Goal: Task Accomplishment & Management: Complete application form

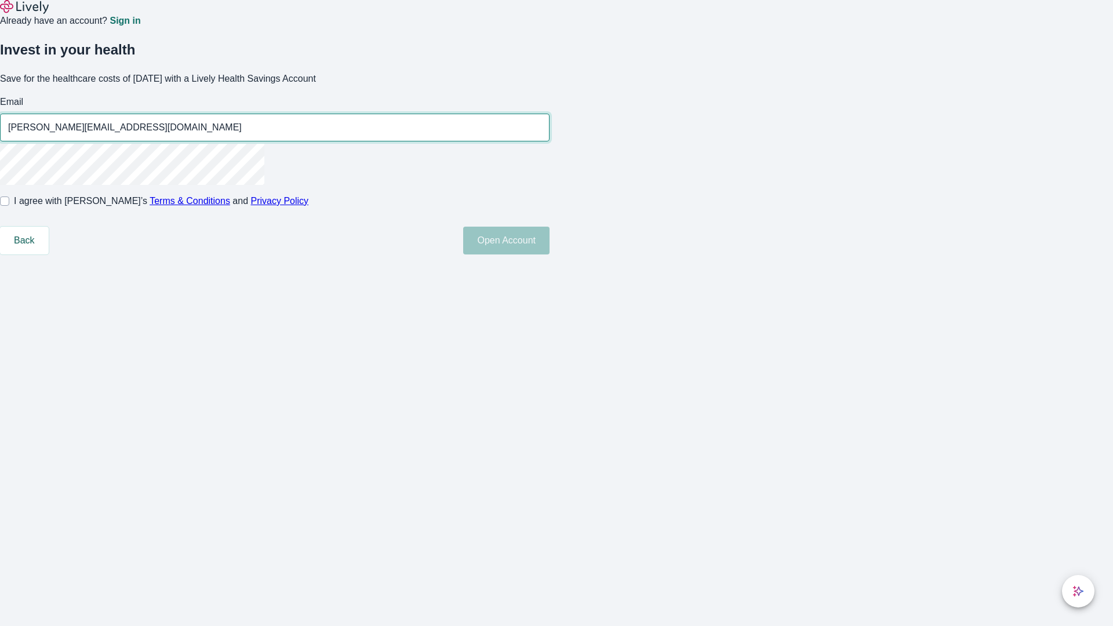
type input "[PERSON_NAME][EMAIL_ADDRESS][DOMAIN_NAME]"
click at [9, 206] on input "I agree with Lively’s Terms & Conditions and Privacy Policy" at bounding box center [4, 200] width 9 height 9
checkbox input "true"
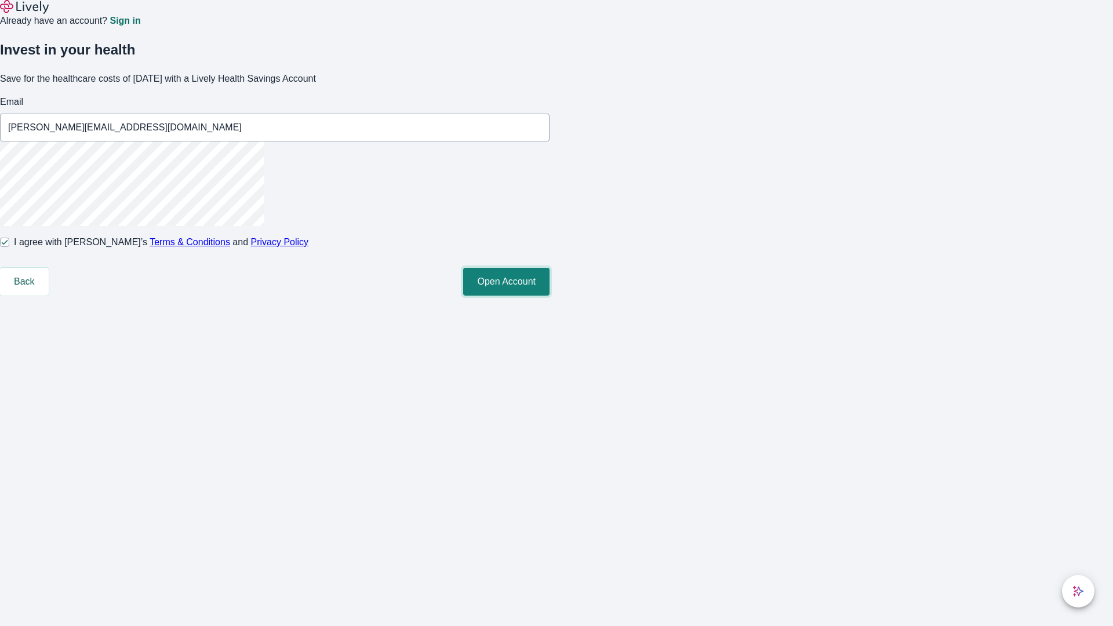
click at [549, 296] on button "Open Account" at bounding box center [506, 282] width 86 height 28
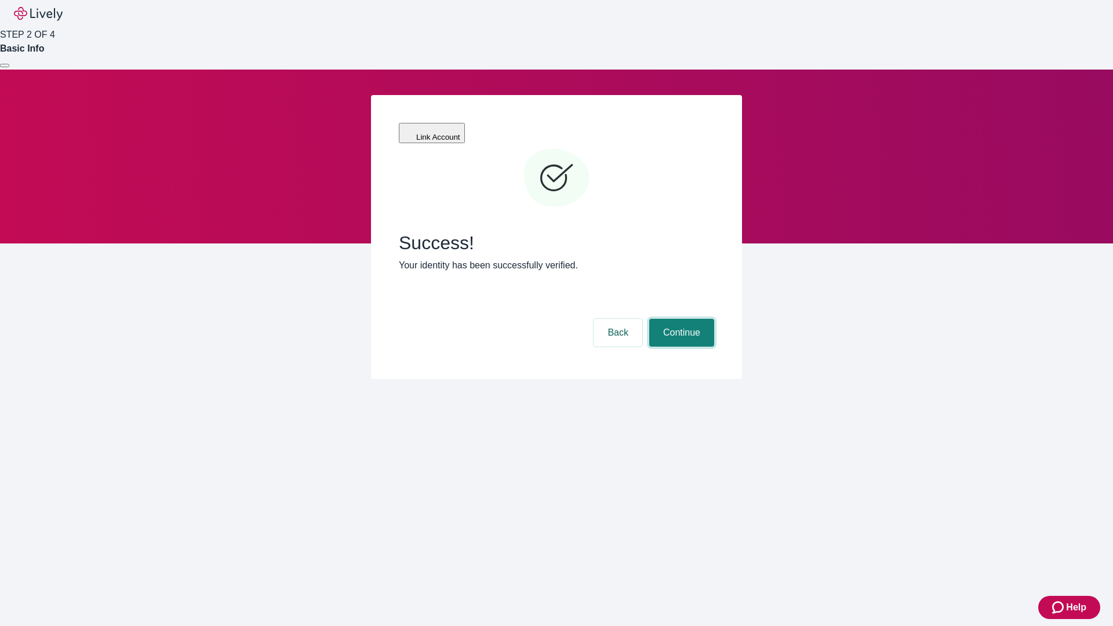
click at [680, 319] on button "Continue" at bounding box center [681, 333] width 65 height 28
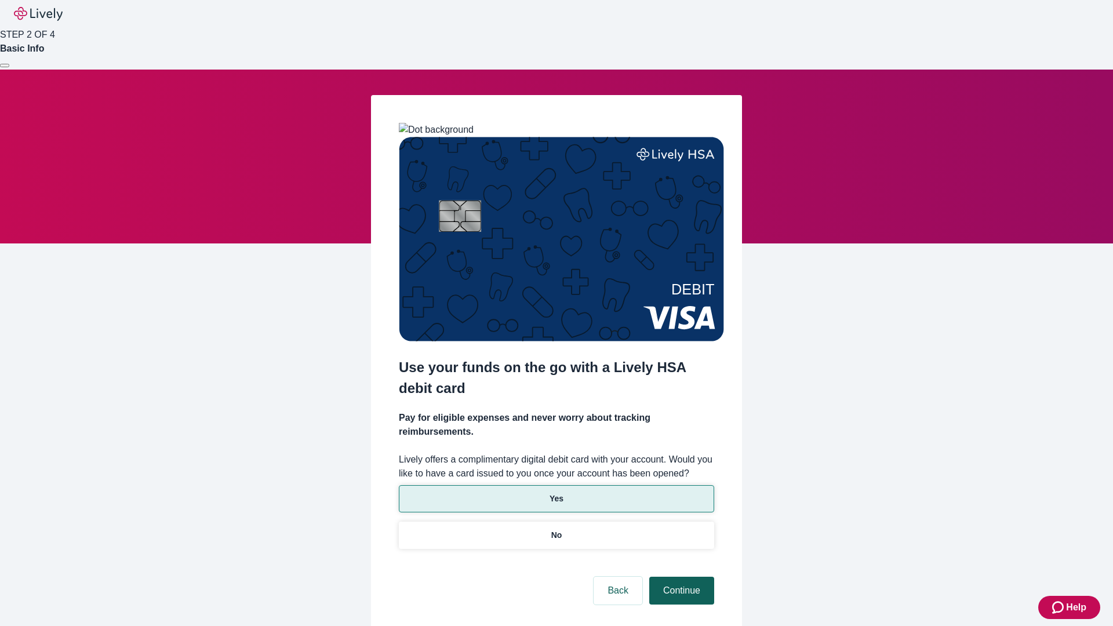
click at [556, 529] on p "No" at bounding box center [556, 535] width 11 height 12
click at [680, 577] on button "Continue" at bounding box center [681, 591] width 65 height 28
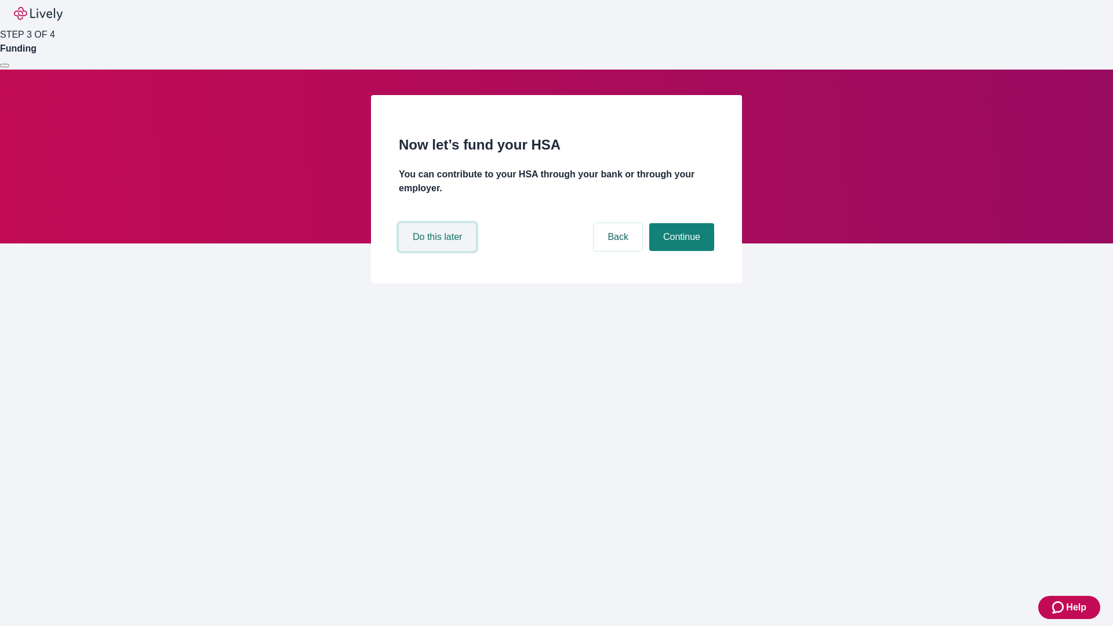
click at [439, 251] on button "Do this later" at bounding box center [437, 237] width 77 height 28
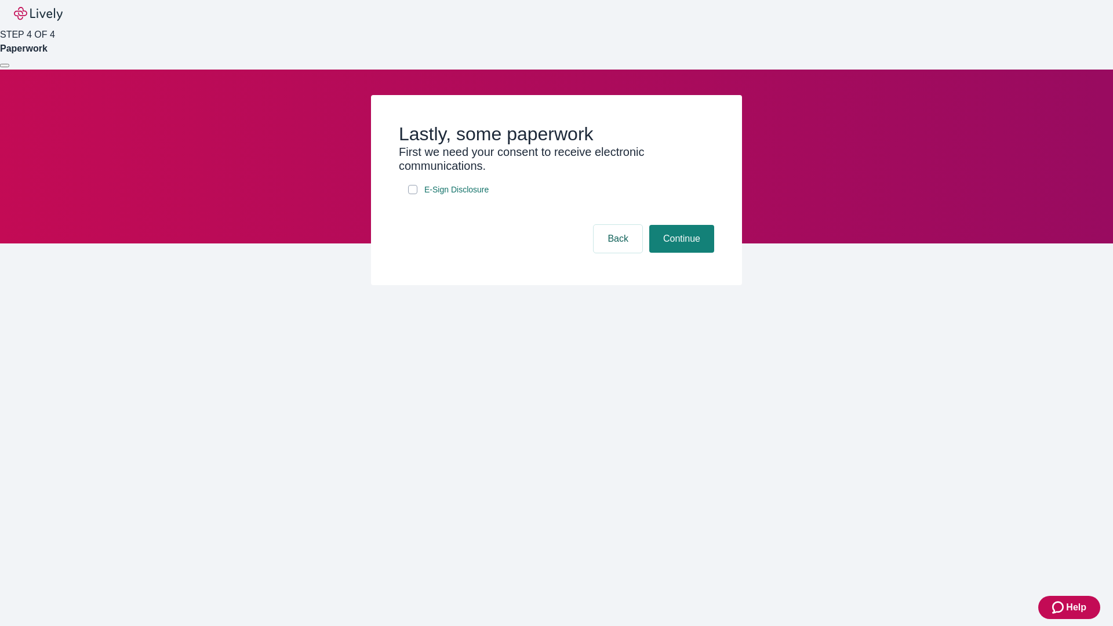
click at [413, 194] on input "E-Sign Disclosure" at bounding box center [412, 189] width 9 height 9
checkbox input "true"
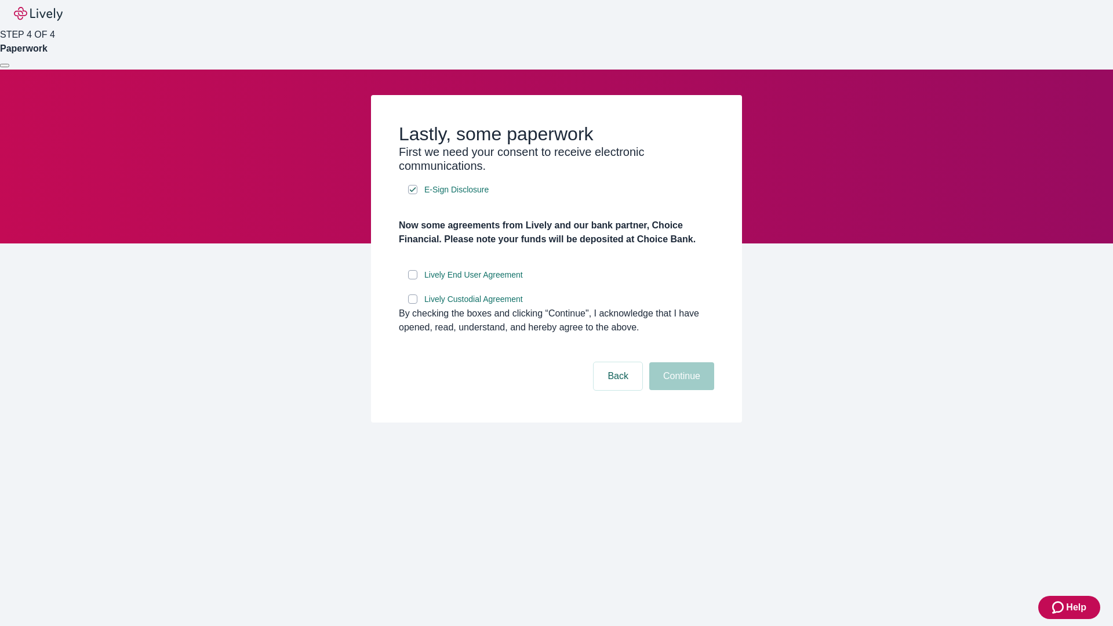
click at [413, 279] on input "Lively End User Agreement" at bounding box center [412, 274] width 9 height 9
checkbox input "true"
click at [413, 304] on input "Lively Custodial Agreement" at bounding box center [412, 298] width 9 height 9
checkbox input "true"
click at [680, 390] on button "Continue" at bounding box center [681, 376] width 65 height 28
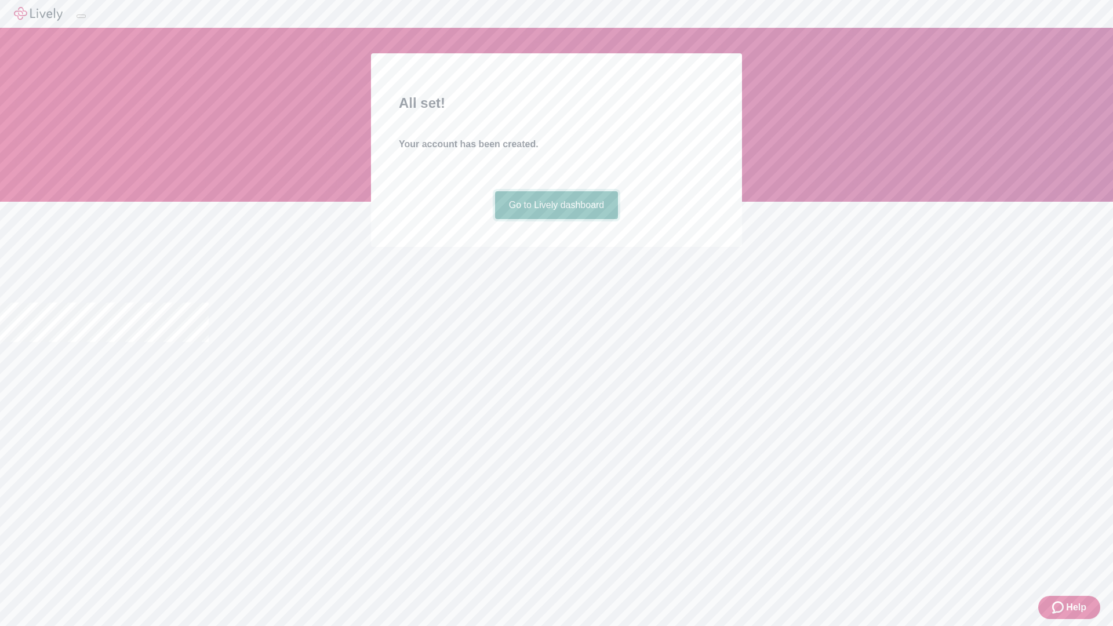
click at [556, 219] on link "Go to Lively dashboard" at bounding box center [556, 205] width 123 height 28
